Goal: Information Seeking & Learning: Learn about a topic

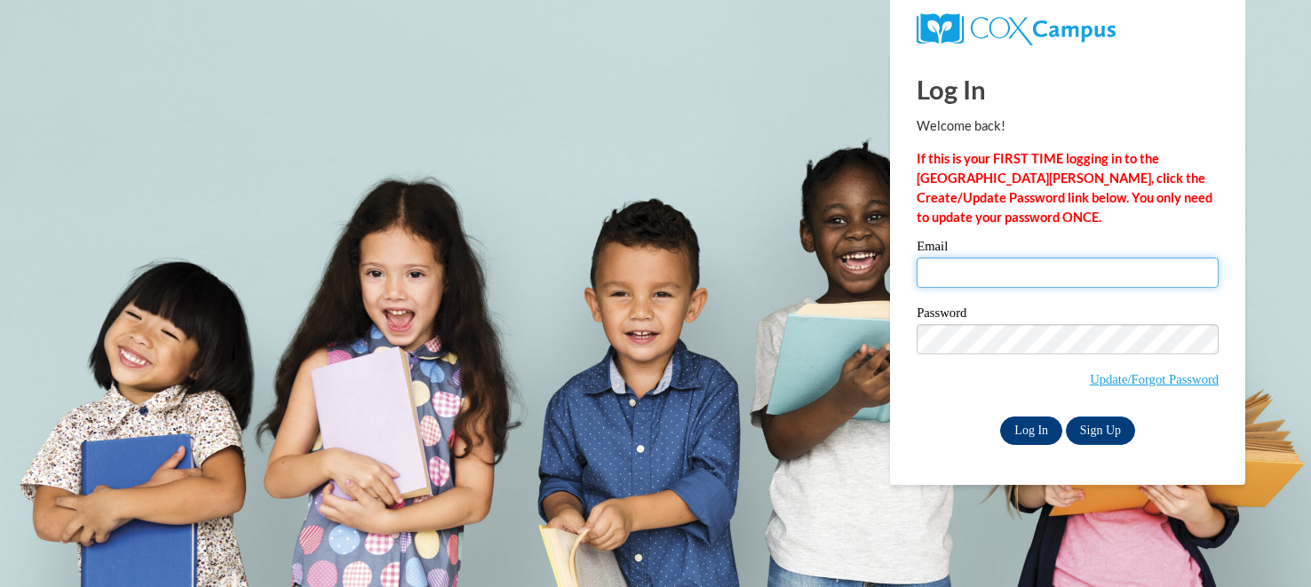
type input "jesbrock@augusta.edu"
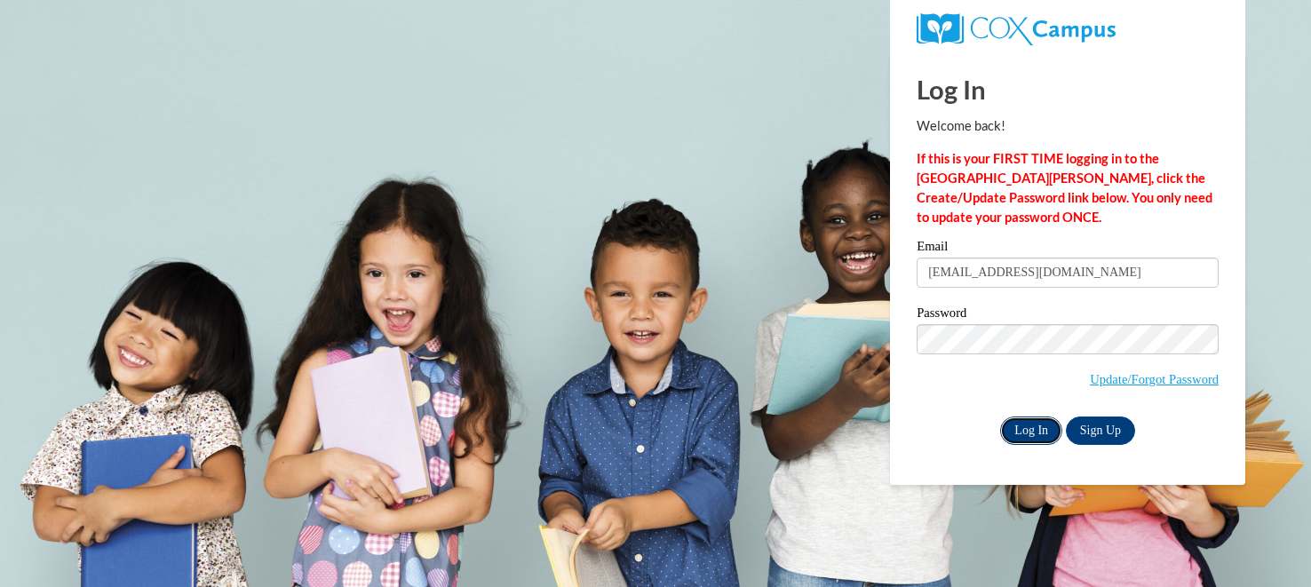
click at [1027, 434] on input "Log In" at bounding box center [1031, 431] width 62 height 28
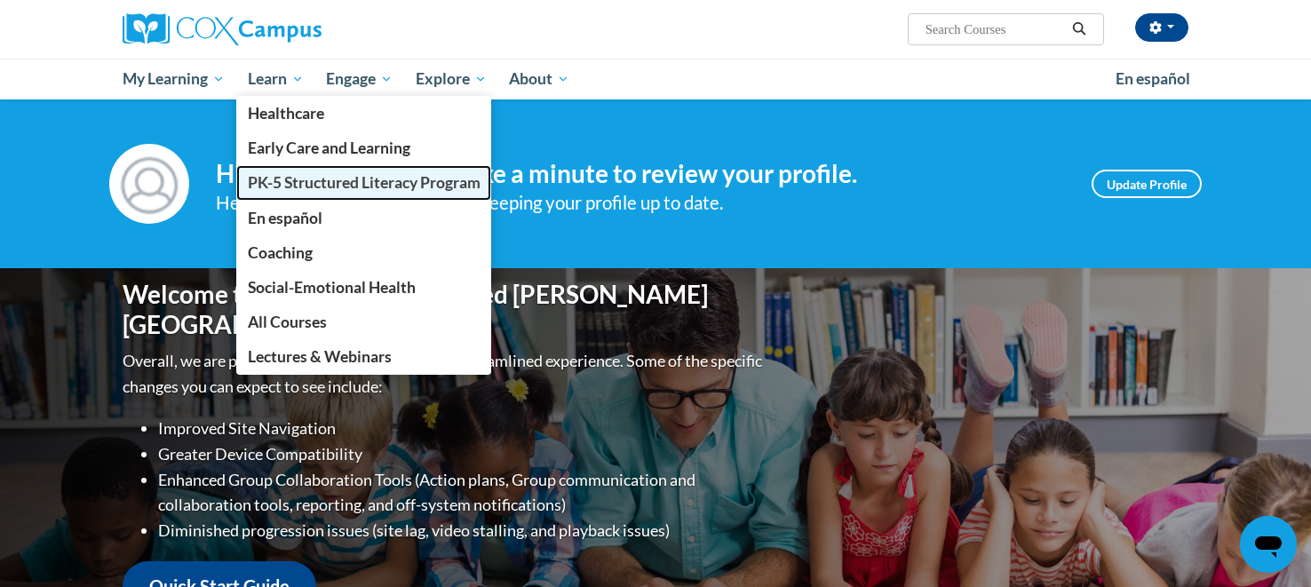
click at [338, 178] on span "PK-5 Structured Literacy Program" at bounding box center [364, 182] width 233 height 19
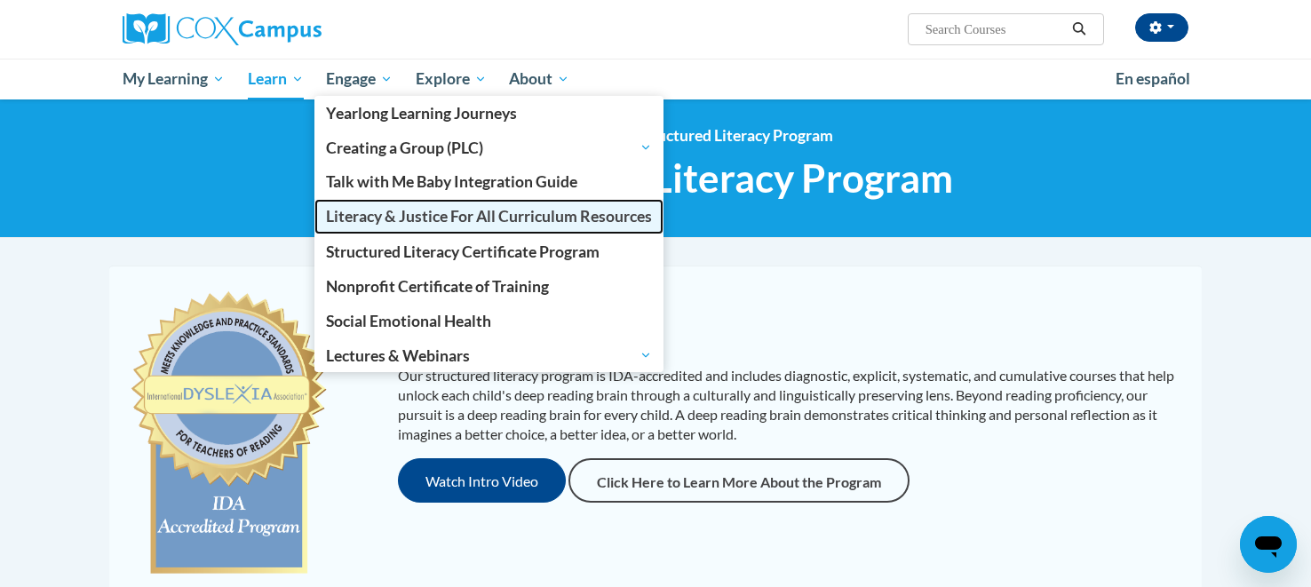
click at [396, 216] on span "Literacy & Justice For All Curriculum Resources" at bounding box center [489, 216] width 326 height 19
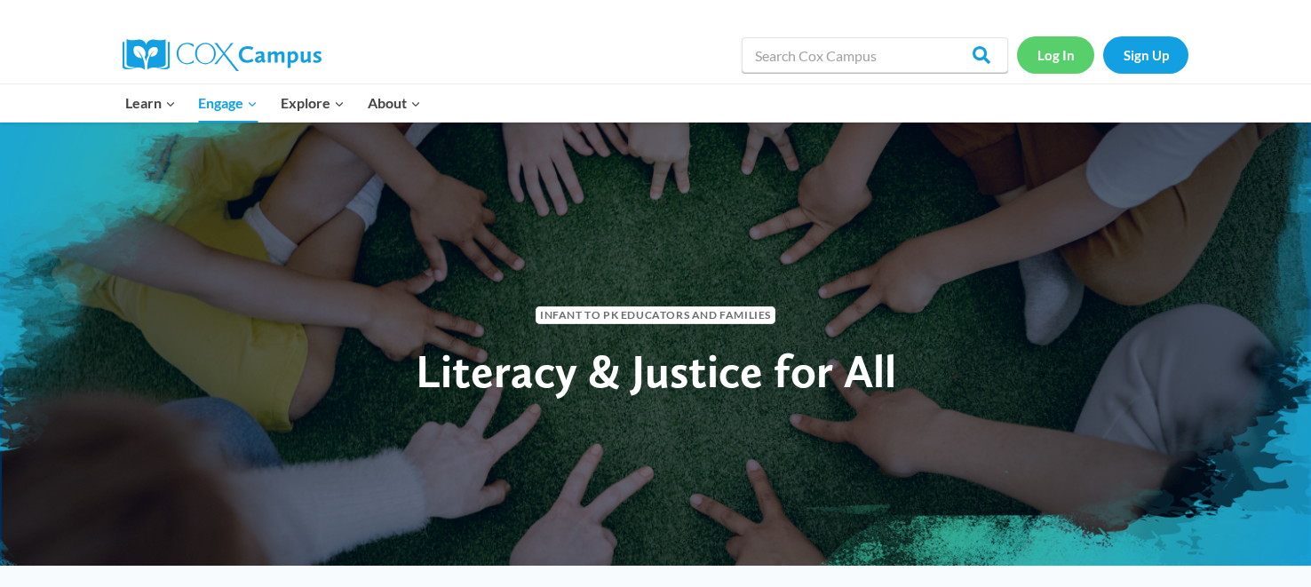
click at [1063, 56] on link "Log In" at bounding box center [1055, 54] width 77 height 36
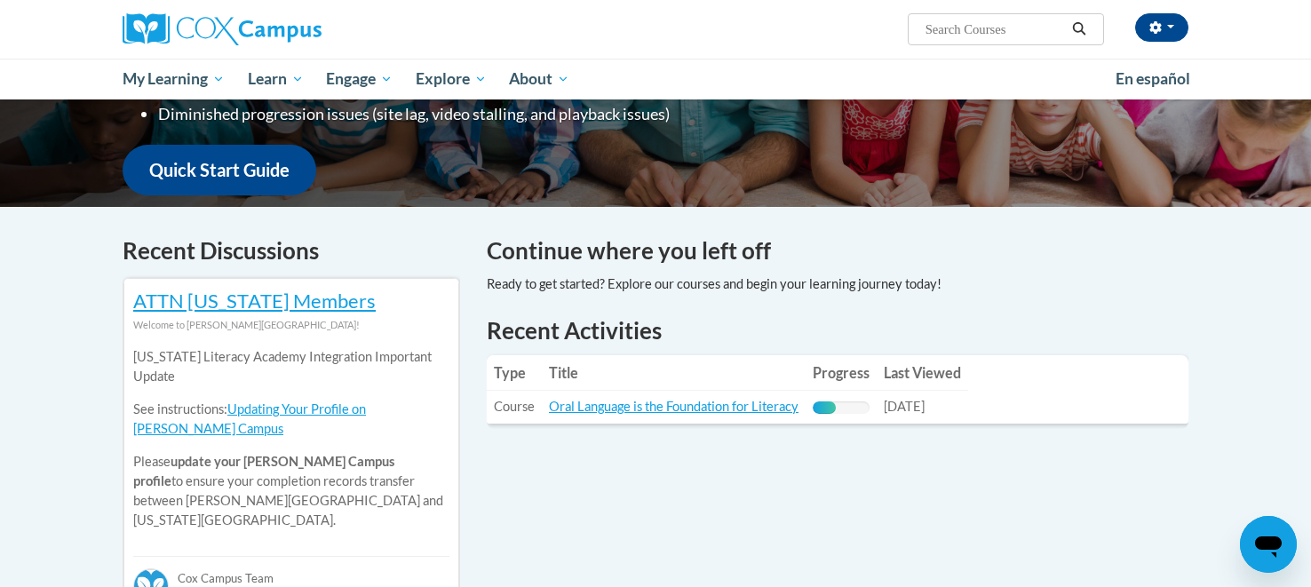
scroll to position [416, 0]
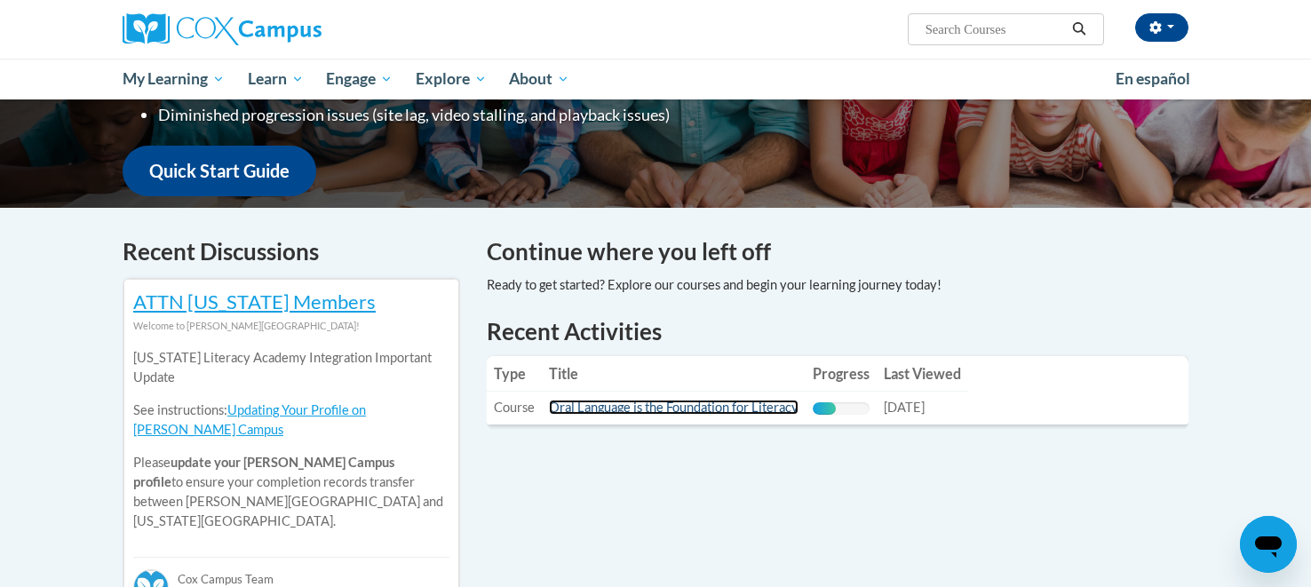
click at [690, 404] on link "Oral Language is the Foundation for Literacy" at bounding box center [674, 407] width 250 height 15
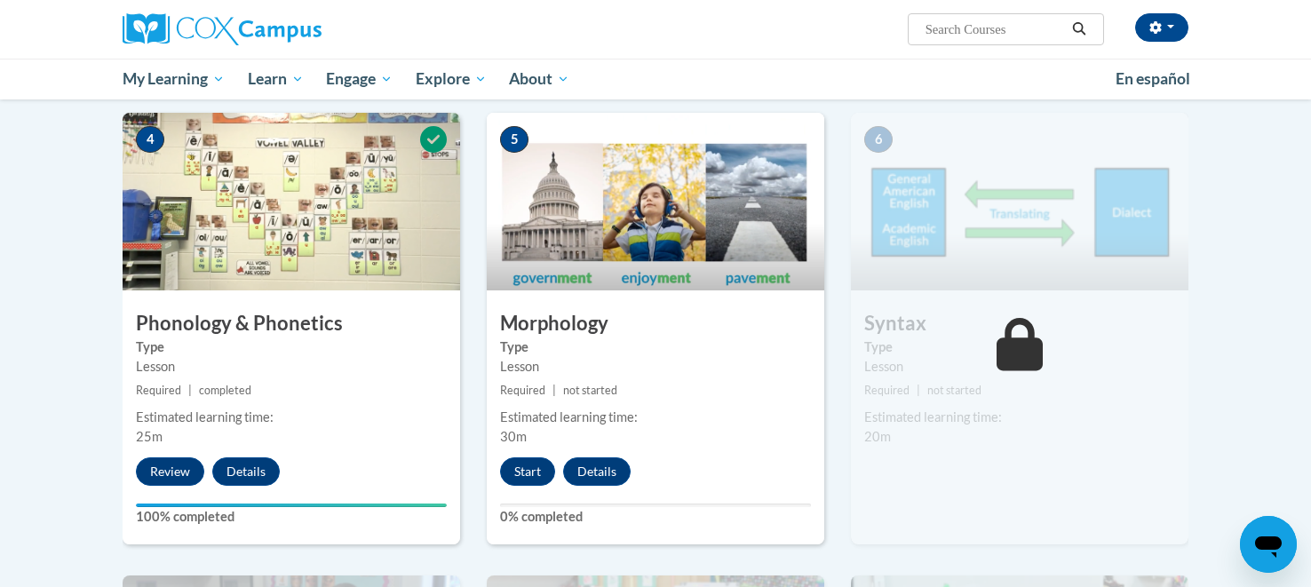
scroll to position [870, 0]
click at [530, 468] on button "Start" at bounding box center [527, 471] width 55 height 28
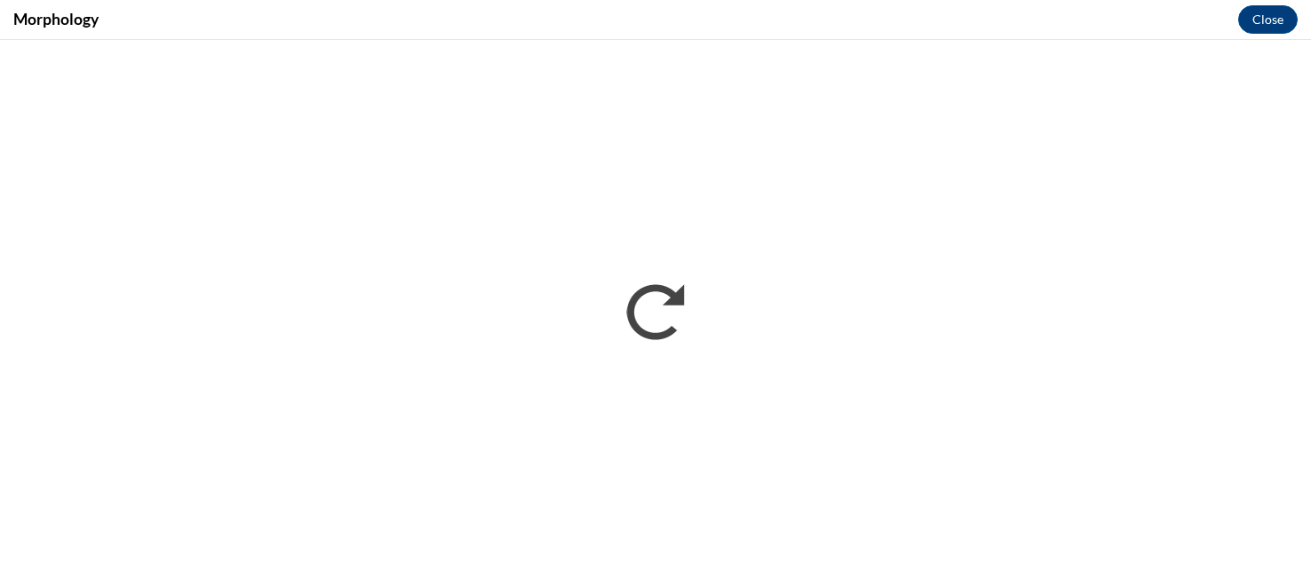
scroll to position [0, 0]
